Goal: Information Seeking & Learning: Learn about a topic

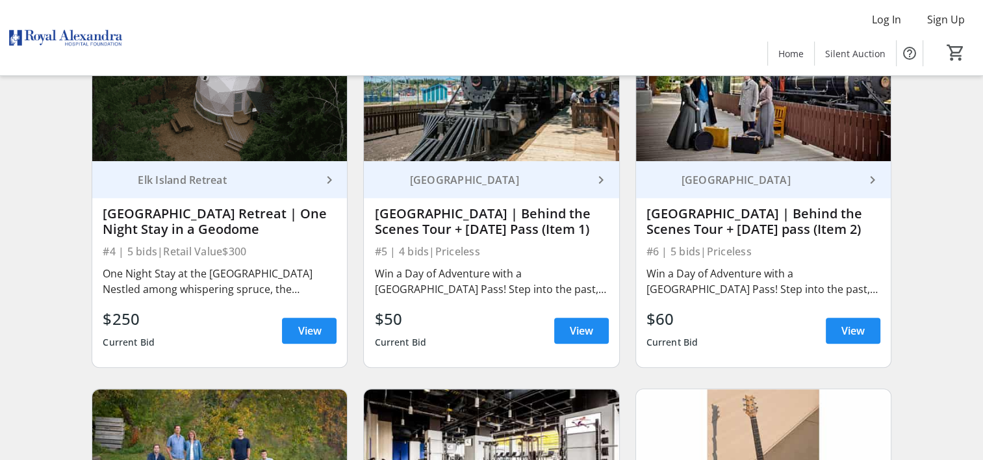
scroll to position [548, 0]
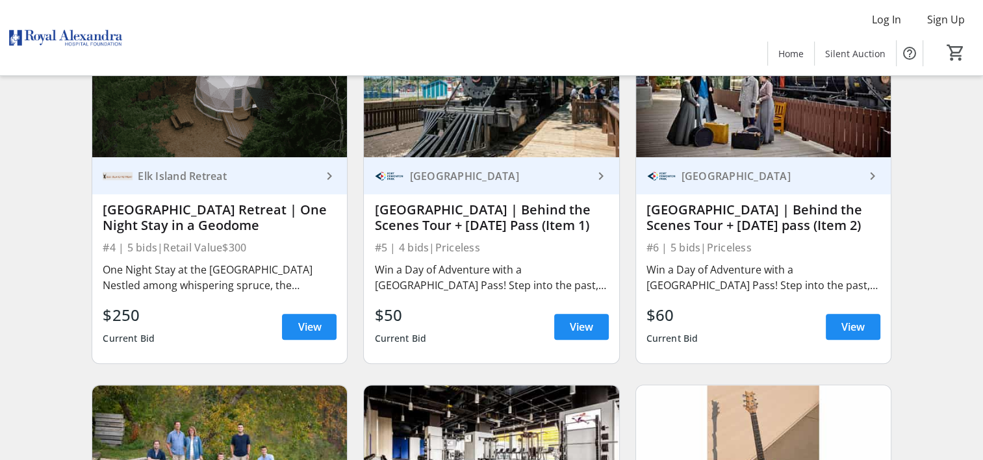
click at [739, 218] on div "[GEOGRAPHIC_DATA] | Behind the Scenes Tour + [DATE] pass (Item 2)" at bounding box center [763, 217] width 234 height 31
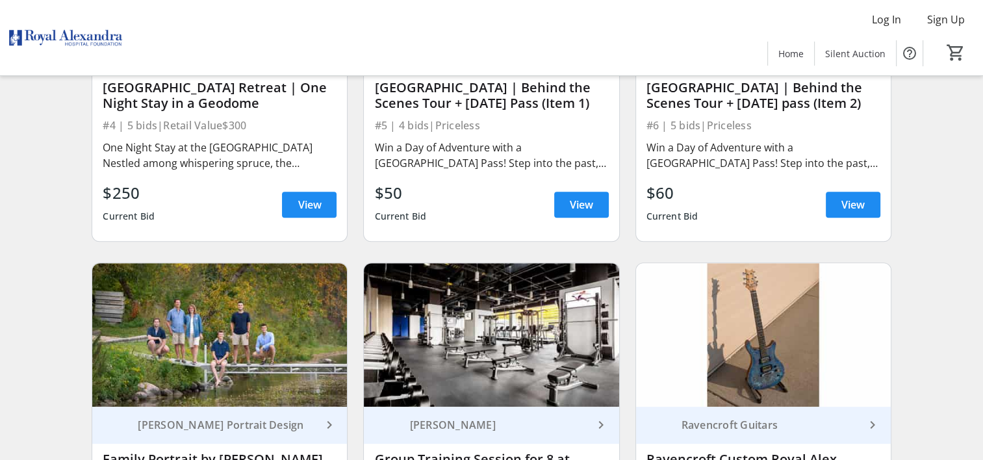
scroll to position [711, 0]
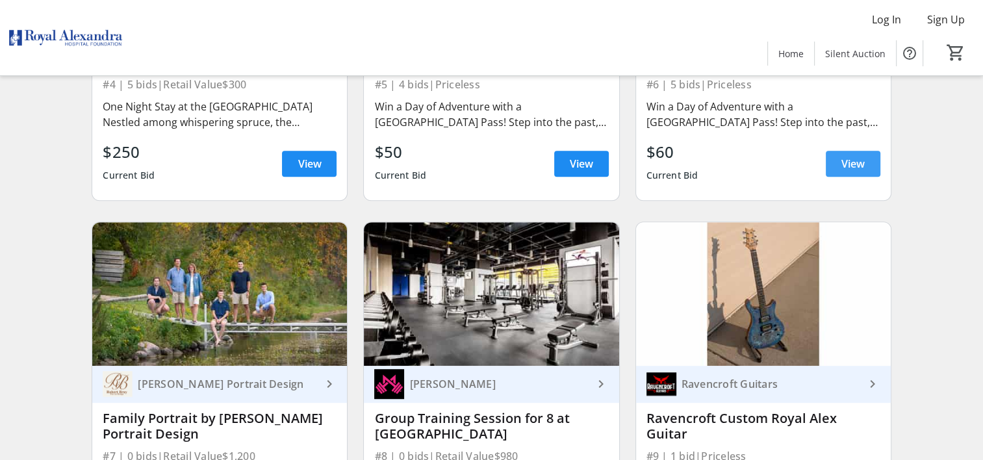
click at [852, 168] on span "View" at bounding box center [852, 164] width 23 height 16
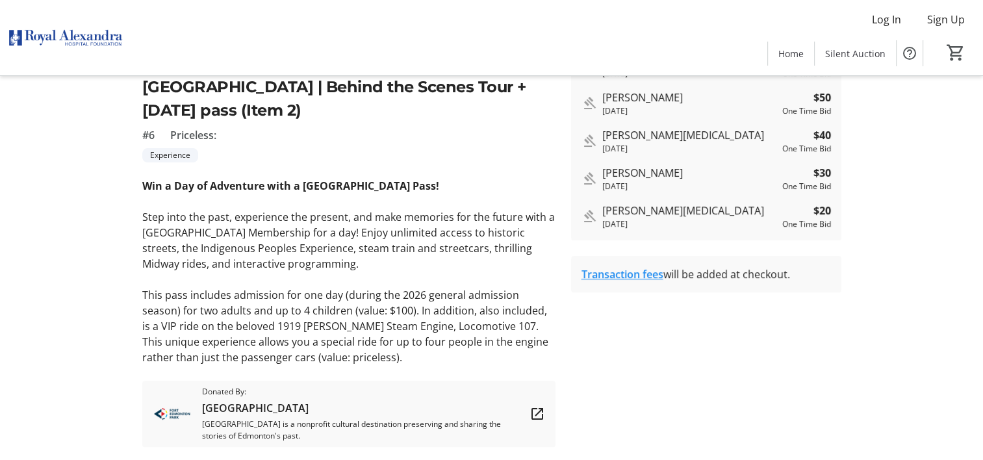
scroll to position [301, 0]
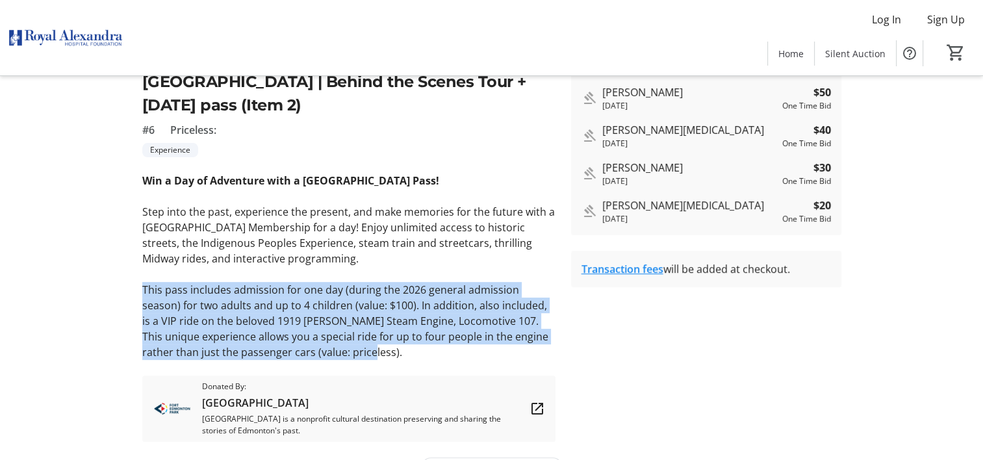
drag, startPoint x: 349, startPoint y: 353, endPoint x: 135, endPoint y: 292, distance: 222.3
click at [135, 292] on tr-auction-item-ui "fullscreen fullscreen fullscreen Previous Next [GEOGRAPHIC_DATA] | Behind the S…" at bounding box center [348, 132] width 429 height 620
copy p "This pass includes admission for one day (during the 2026 general admission sea…"
